Goal: Transaction & Acquisition: Obtain resource

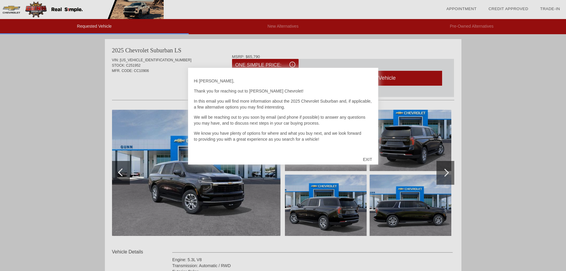
click at [368, 160] on div "EXIT" at bounding box center [367, 159] width 21 height 18
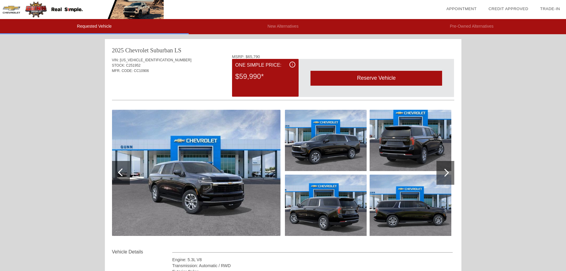
click at [444, 170] on div at bounding box center [445, 172] width 8 height 8
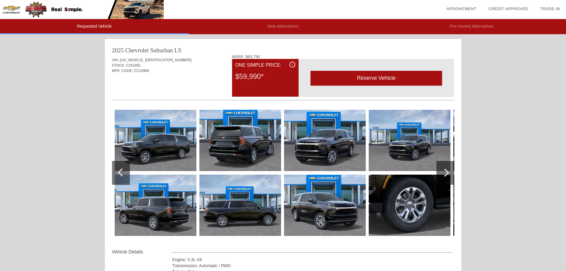
click at [444, 170] on div at bounding box center [445, 172] width 8 height 8
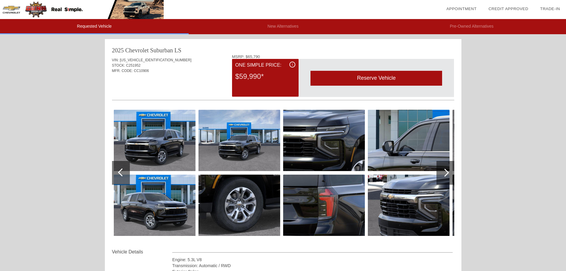
click at [444, 170] on div at bounding box center [445, 172] width 8 height 8
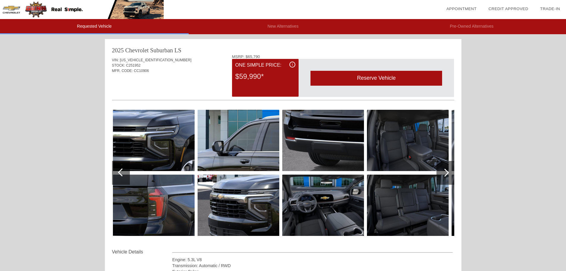
click at [444, 170] on div at bounding box center [445, 172] width 8 height 8
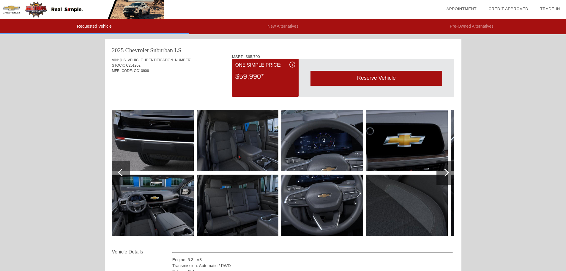
click at [228, 144] on img at bounding box center [238, 140] width 82 height 61
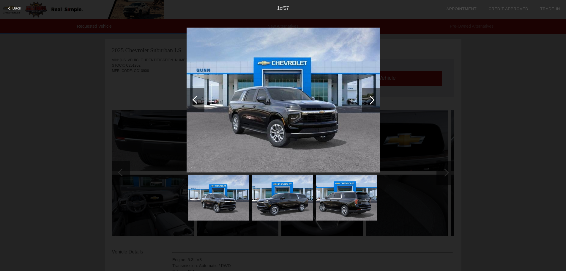
click at [371, 100] on div at bounding box center [371, 100] width 8 height 8
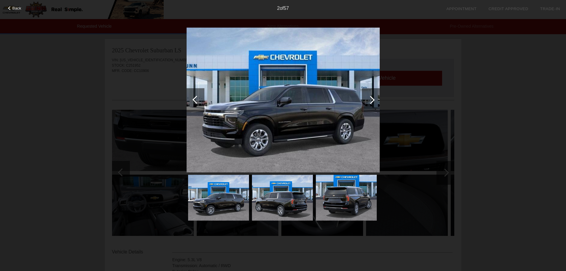
click at [371, 100] on div at bounding box center [371, 100] width 8 height 8
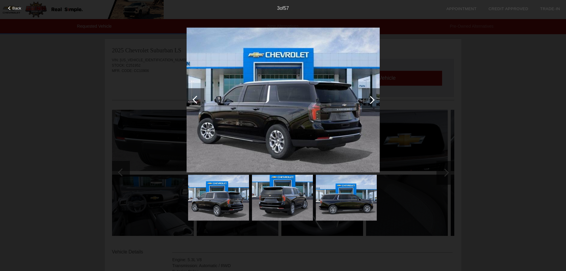
click at [371, 100] on div at bounding box center [371, 100] width 8 height 8
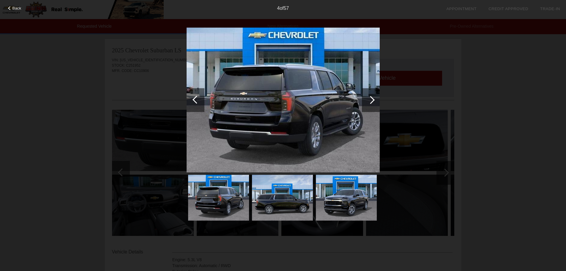
click at [371, 100] on div at bounding box center [371, 100] width 8 height 8
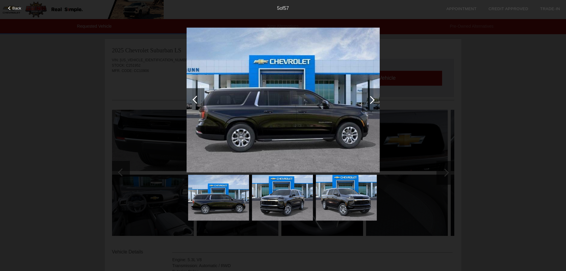
click at [371, 100] on div at bounding box center [371, 100] width 8 height 8
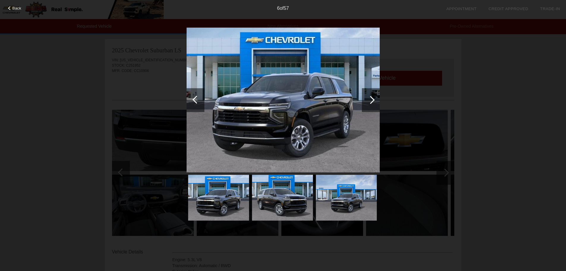
click at [371, 100] on div at bounding box center [371, 100] width 8 height 8
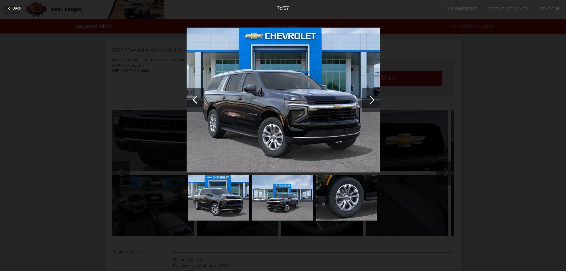
click at [371, 100] on div at bounding box center [371, 100] width 8 height 8
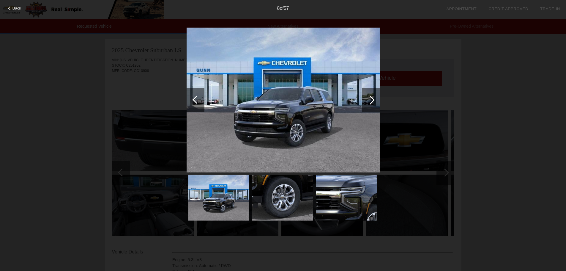
click at [371, 100] on div at bounding box center [371, 100] width 8 height 8
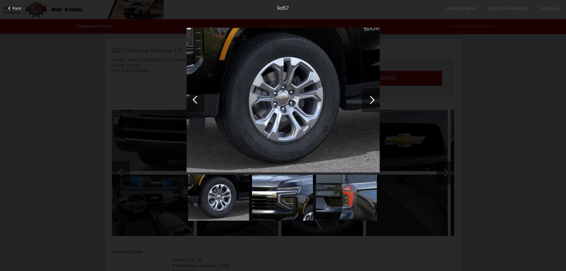
click at [371, 100] on div at bounding box center [371, 100] width 8 height 8
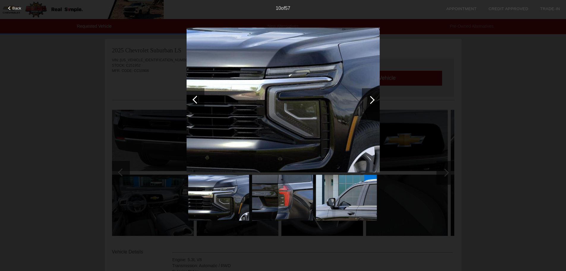
click at [371, 100] on div at bounding box center [371, 100] width 8 height 8
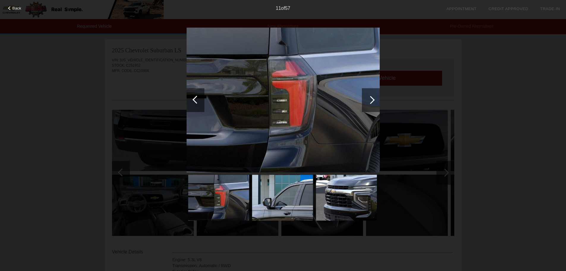
click at [371, 100] on div at bounding box center [371, 100] width 8 height 8
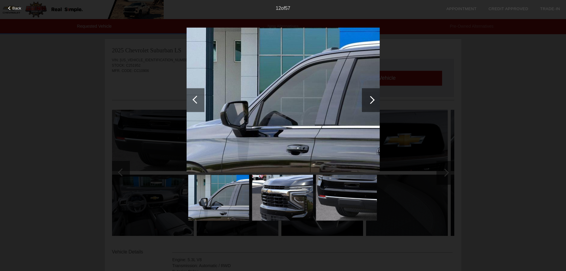
click at [371, 100] on div at bounding box center [371, 100] width 8 height 8
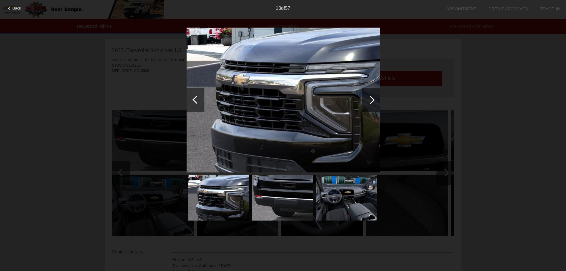
click at [371, 100] on div at bounding box center [371, 100] width 8 height 8
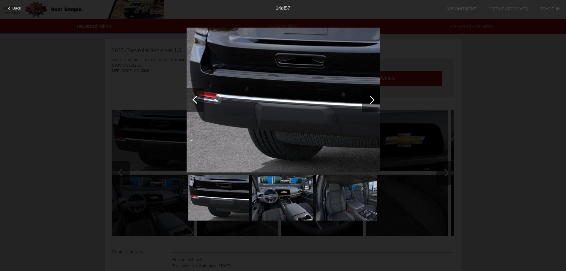
click at [371, 100] on div at bounding box center [371, 100] width 8 height 8
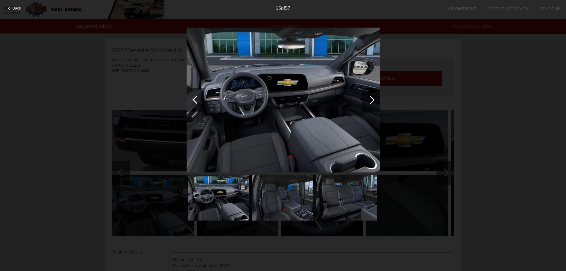
click at [371, 100] on div at bounding box center [371, 100] width 8 height 8
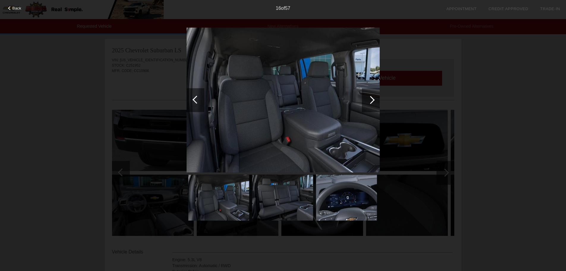
click at [371, 100] on div at bounding box center [371, 100] width 8 height 8
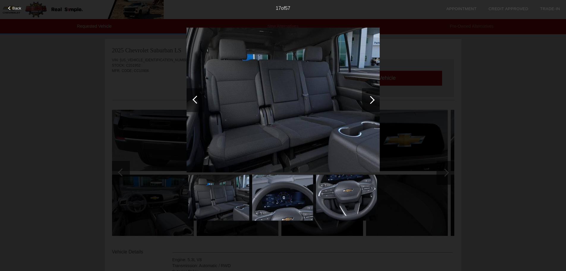
click at [371, 100] on div at bounding box center [371, 100] width 8 height 8
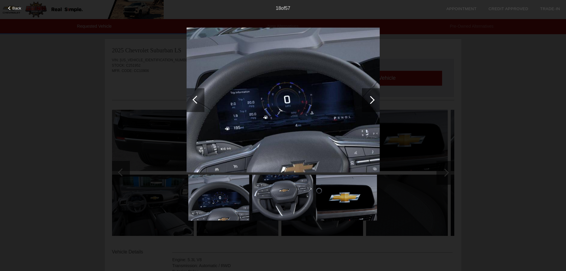
click at [371, 100] on div at bounding box center [371, 100] width 8 height 8
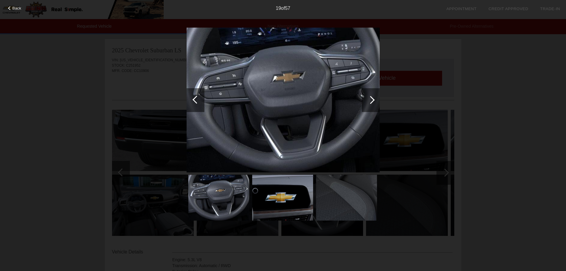
click at [371, 100] on div at bounding box center [371, 100] width 8 height 8
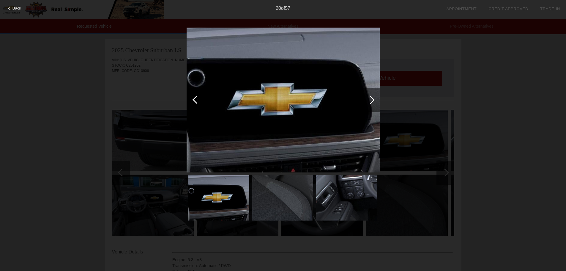
click at [371, 100] on div at bounding box center [371, 100] width 8 height 8
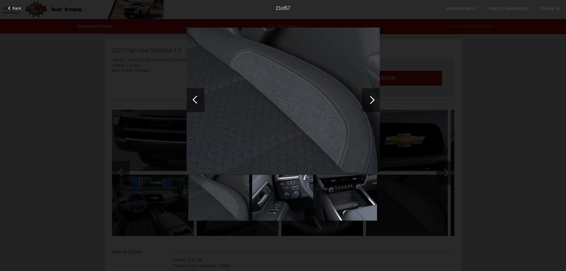
click at [371, 100] on div at bounding box center [371, 100] width 8 height 8
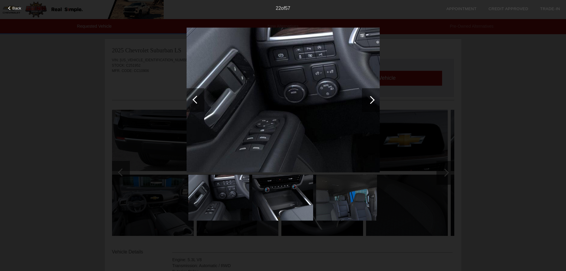
click at [371, 100] on div at bounding box center [371, 100] width 8 height 8
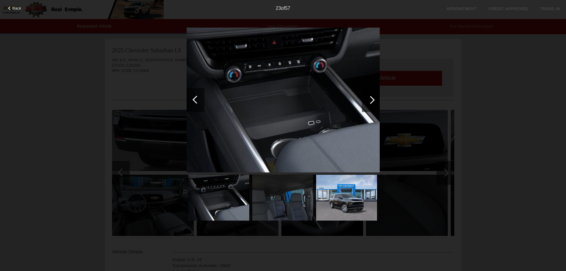
click at [371, 100] on div at bounding box center [371, 100] width 8 height 8
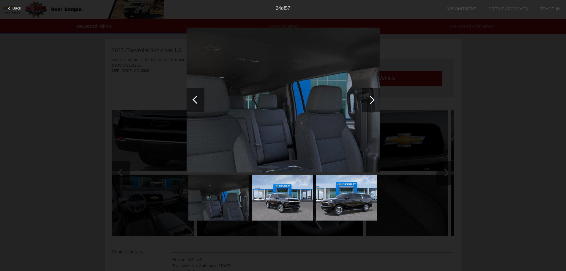
click at [371, 100] on div at bounding box center [371, 100] width 8 height 8
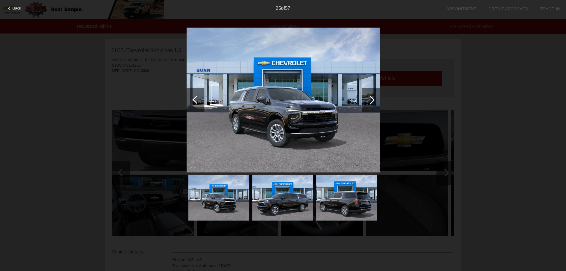
click at [371, 100] on div at bounding box center [371, 100] width 8 height 8
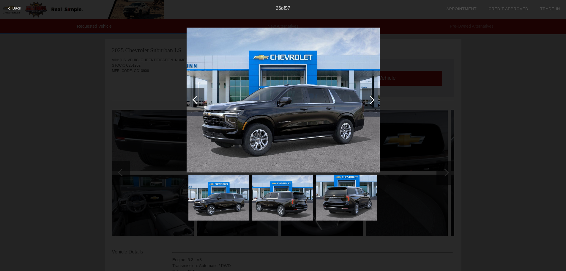
click at [371, 100] on div at bounding box center [371, 100] width 8 height 8
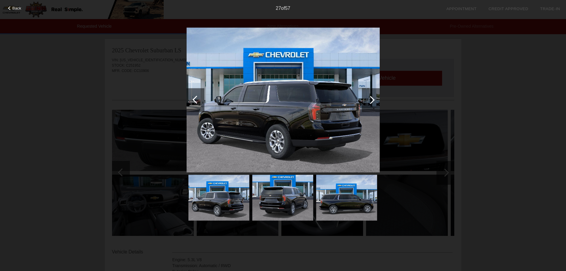
click at [15, 8] on span "Back" at bounding box center [16, 8] width 9 height 4
